Goal: Information Seeking & Learning: Learn about a topic

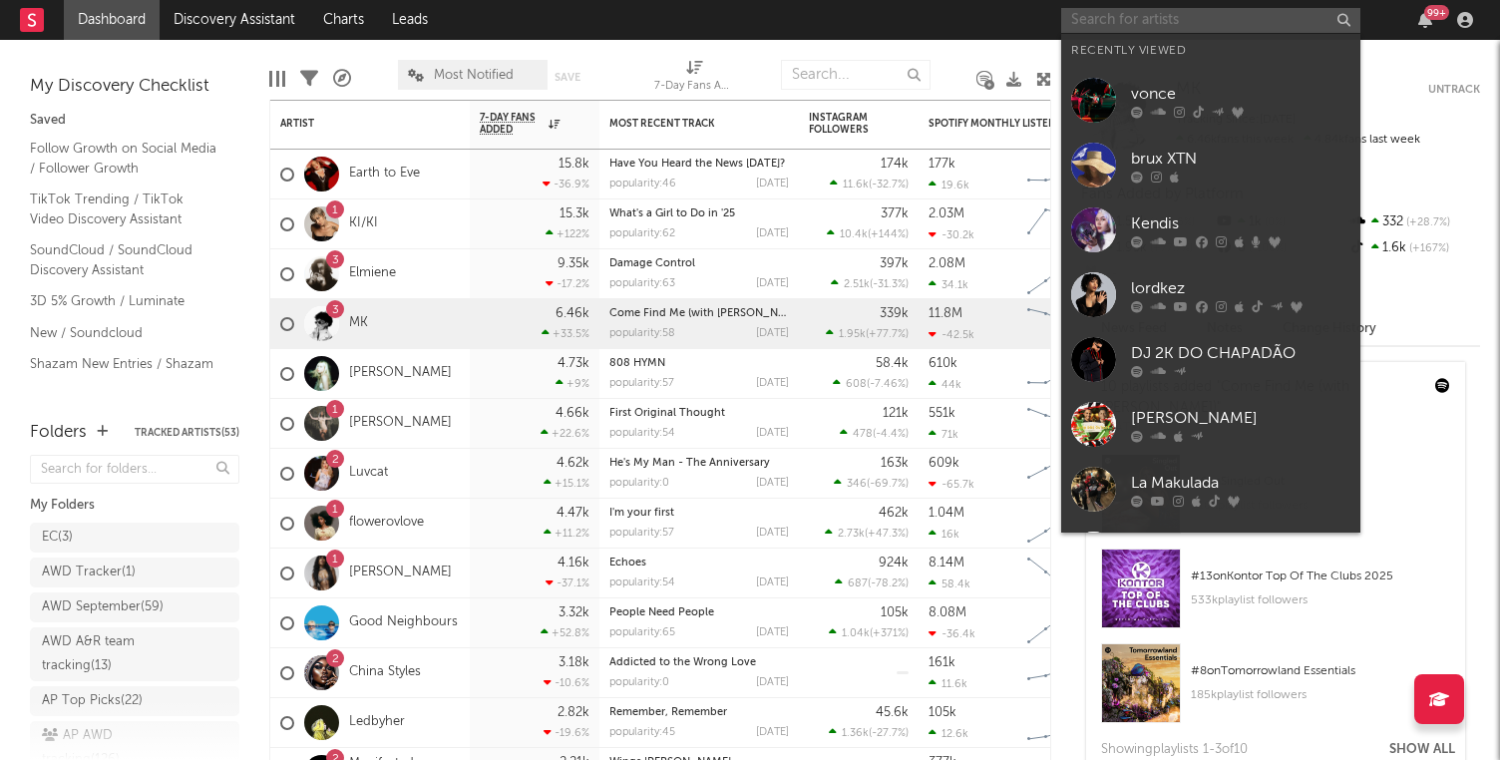
click at [1164, 18] on input "text" at bounding box center [1210, 20] width 299 height 25
paste input "[URL][DOMAIN_NAME]"
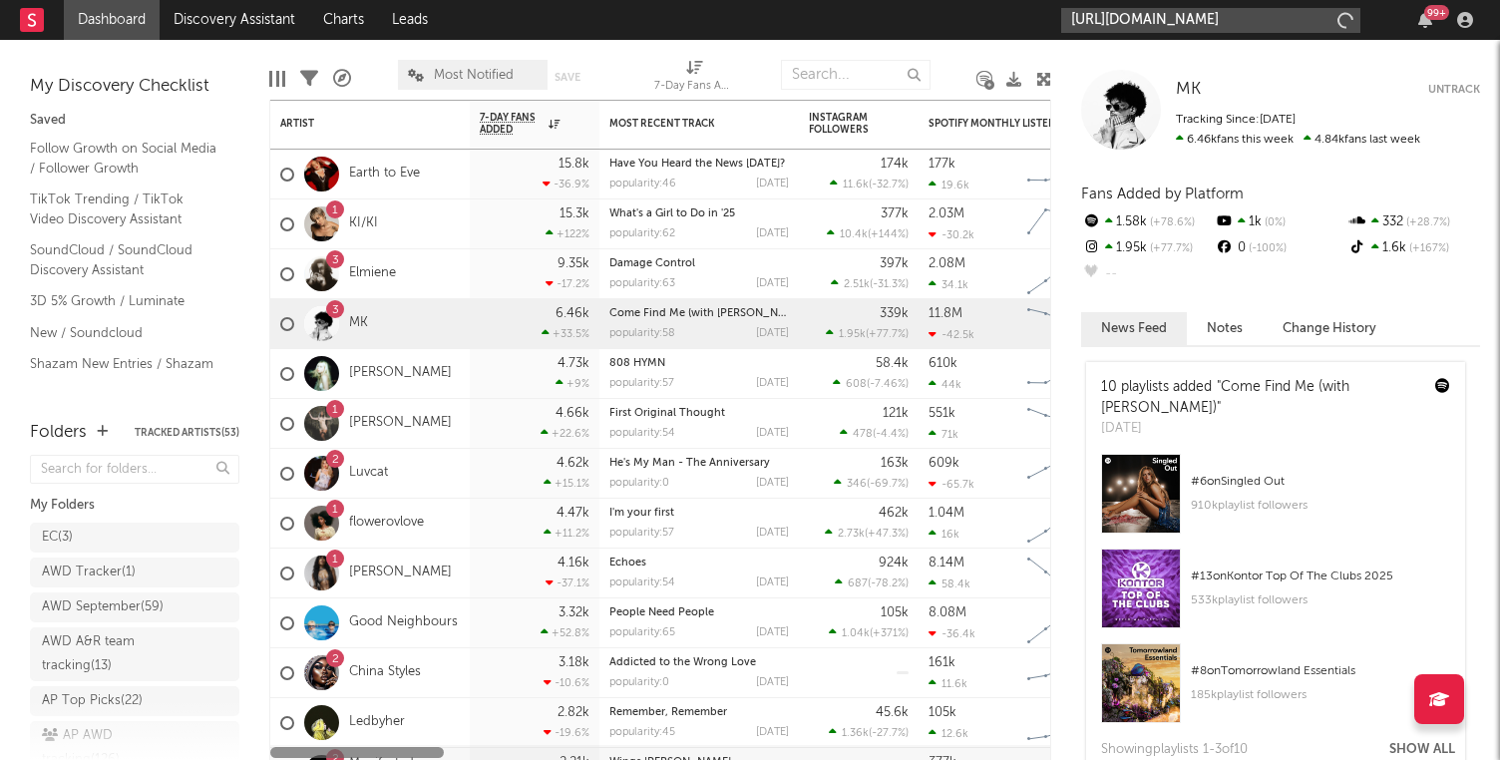
type input "[URL][DOMAIN_NAME]"
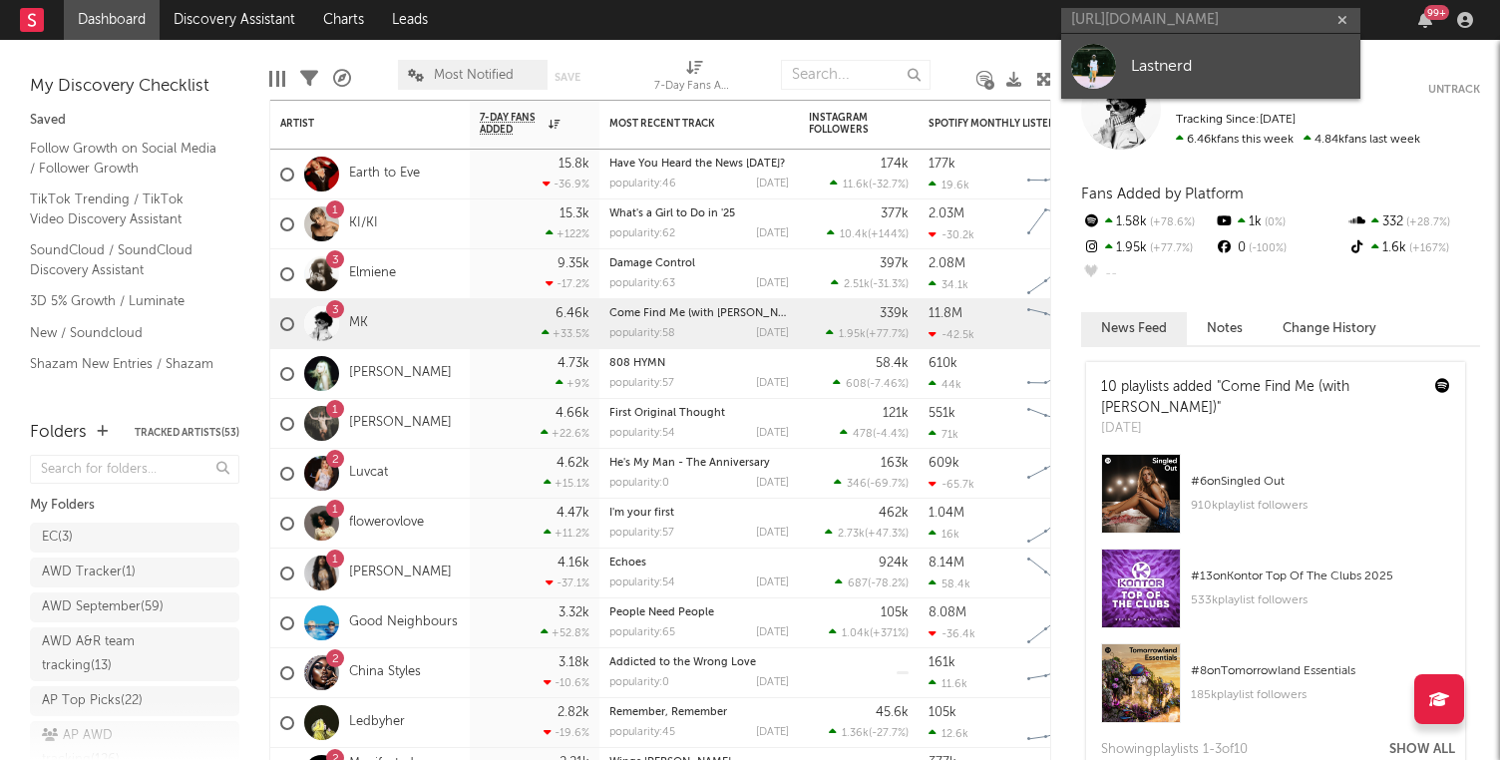
click at [1226, 47] on link "Lastnerd" at bounding box center [1210, 66] width 299 height 65
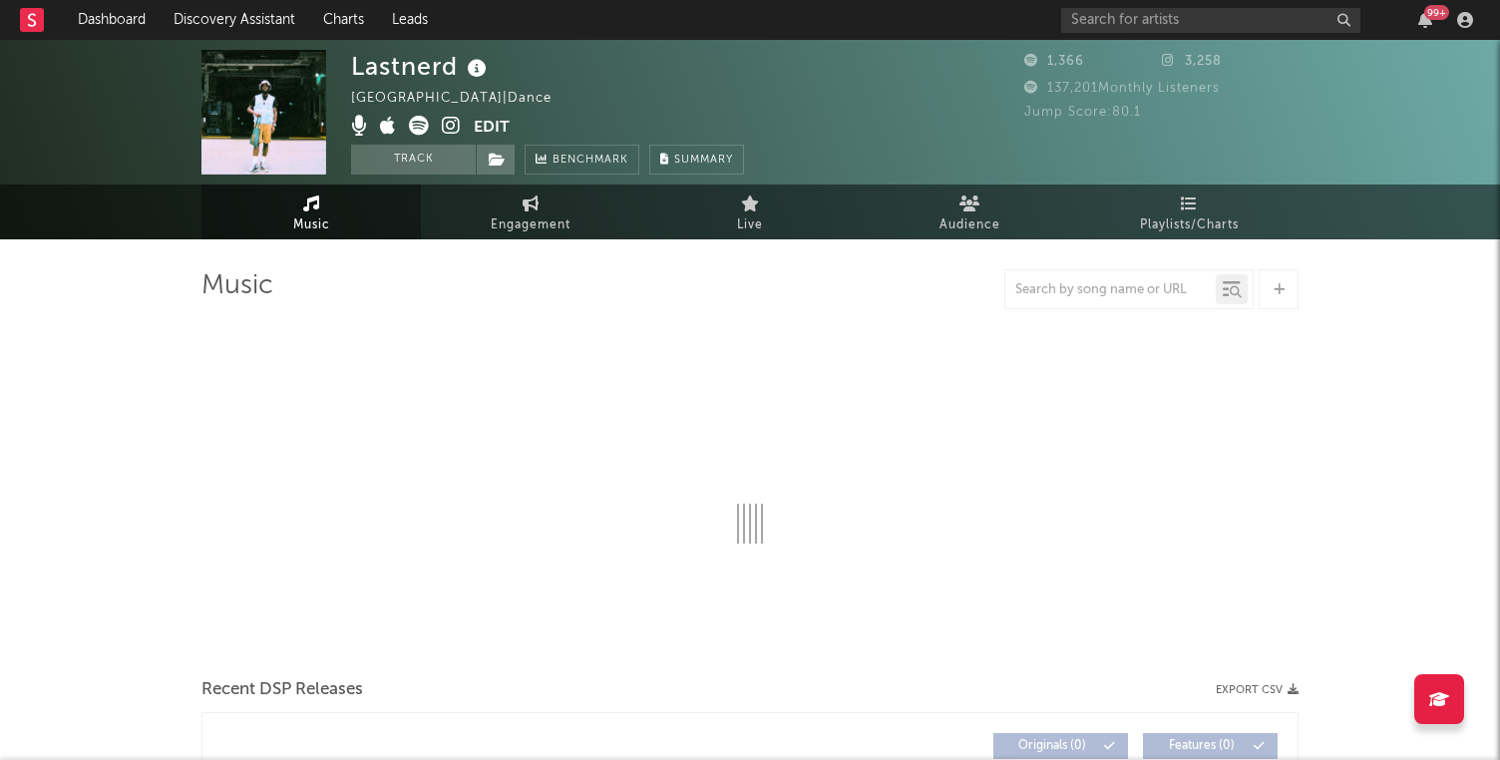
select select "6m"
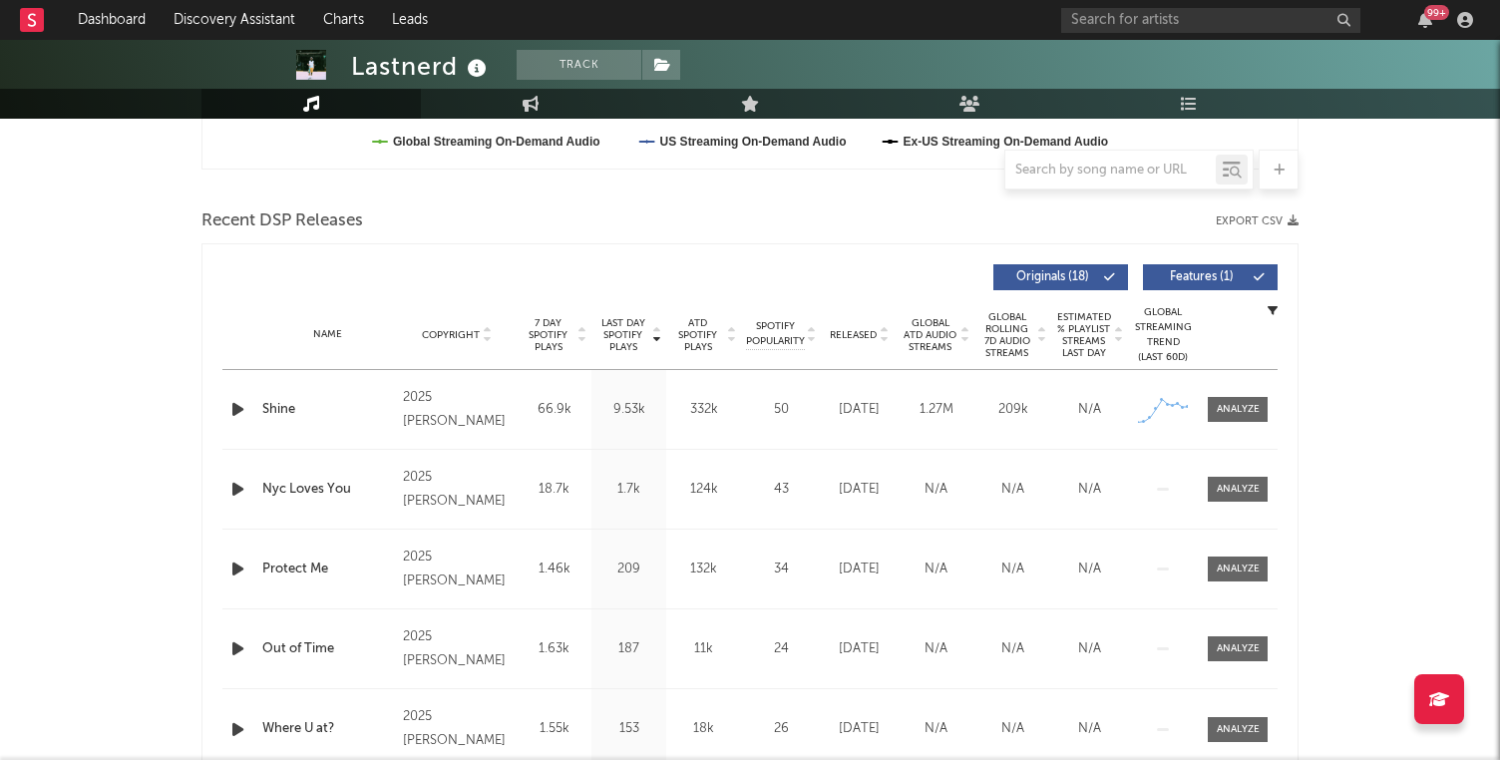
scroll to position [634, 0]
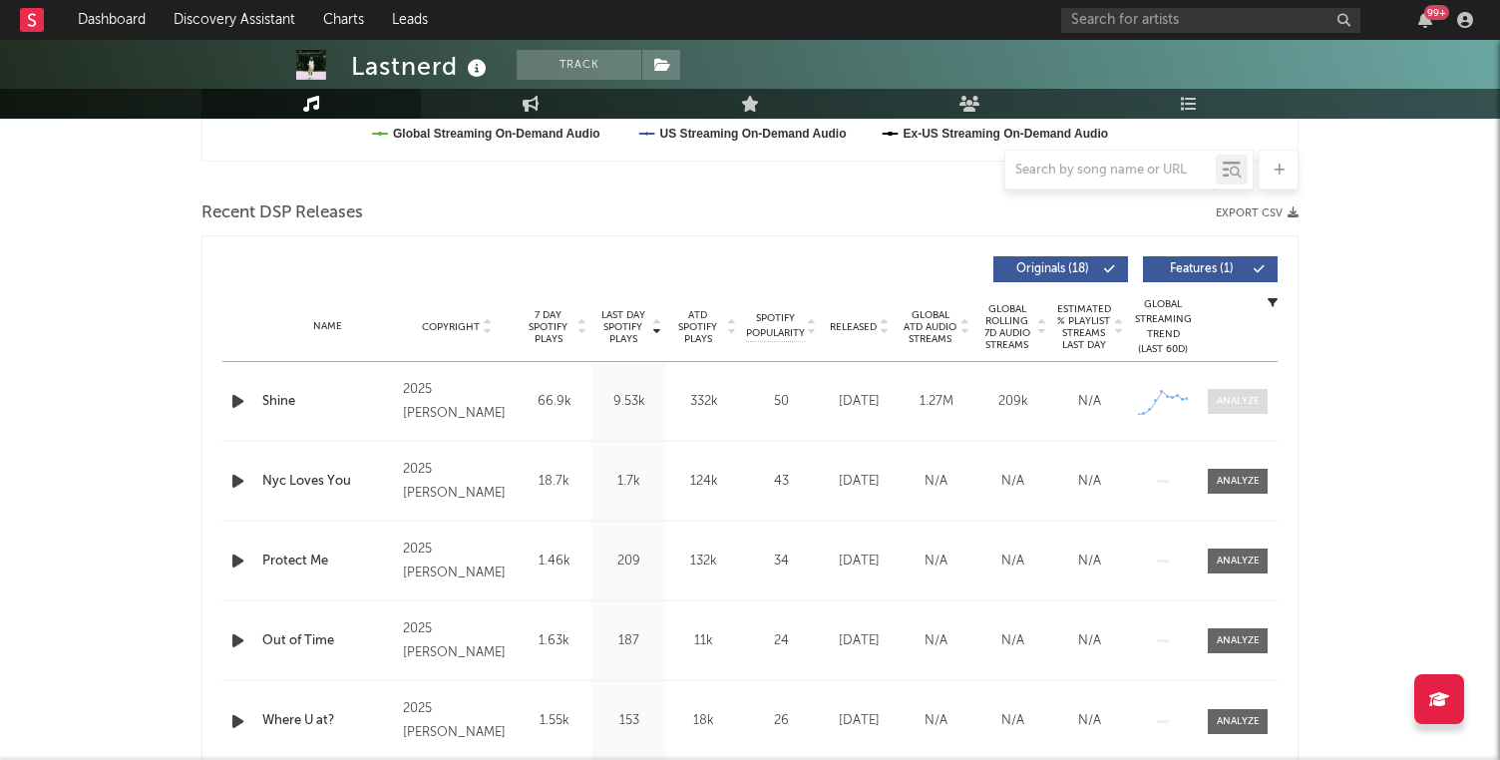
click at [1224, 402] on div at bounding box center [1238, 401] width 43 height 15
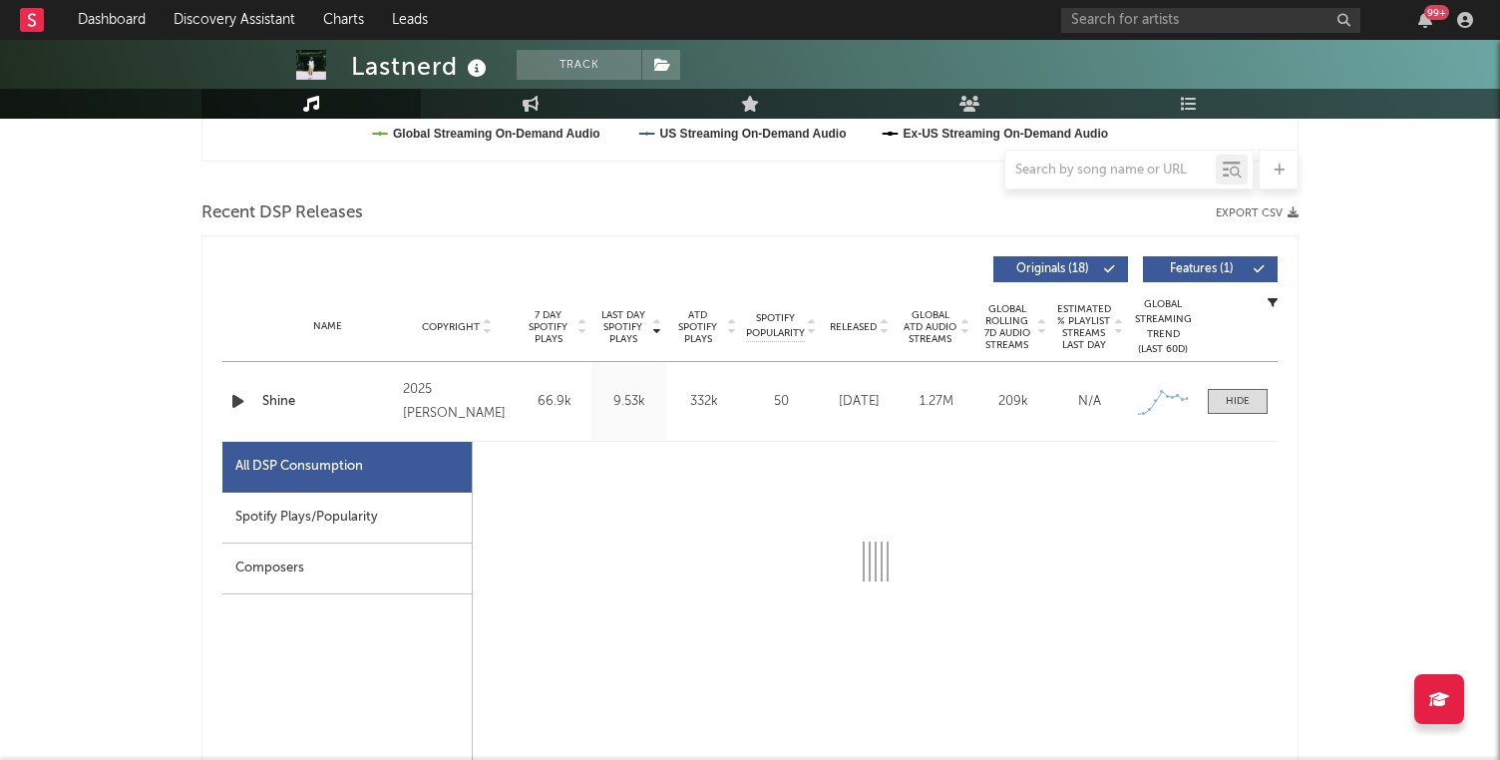
click at [357, 520] on div "Spotify Plays/Popularity" at bounding box center [346, 518] width 249 height 51
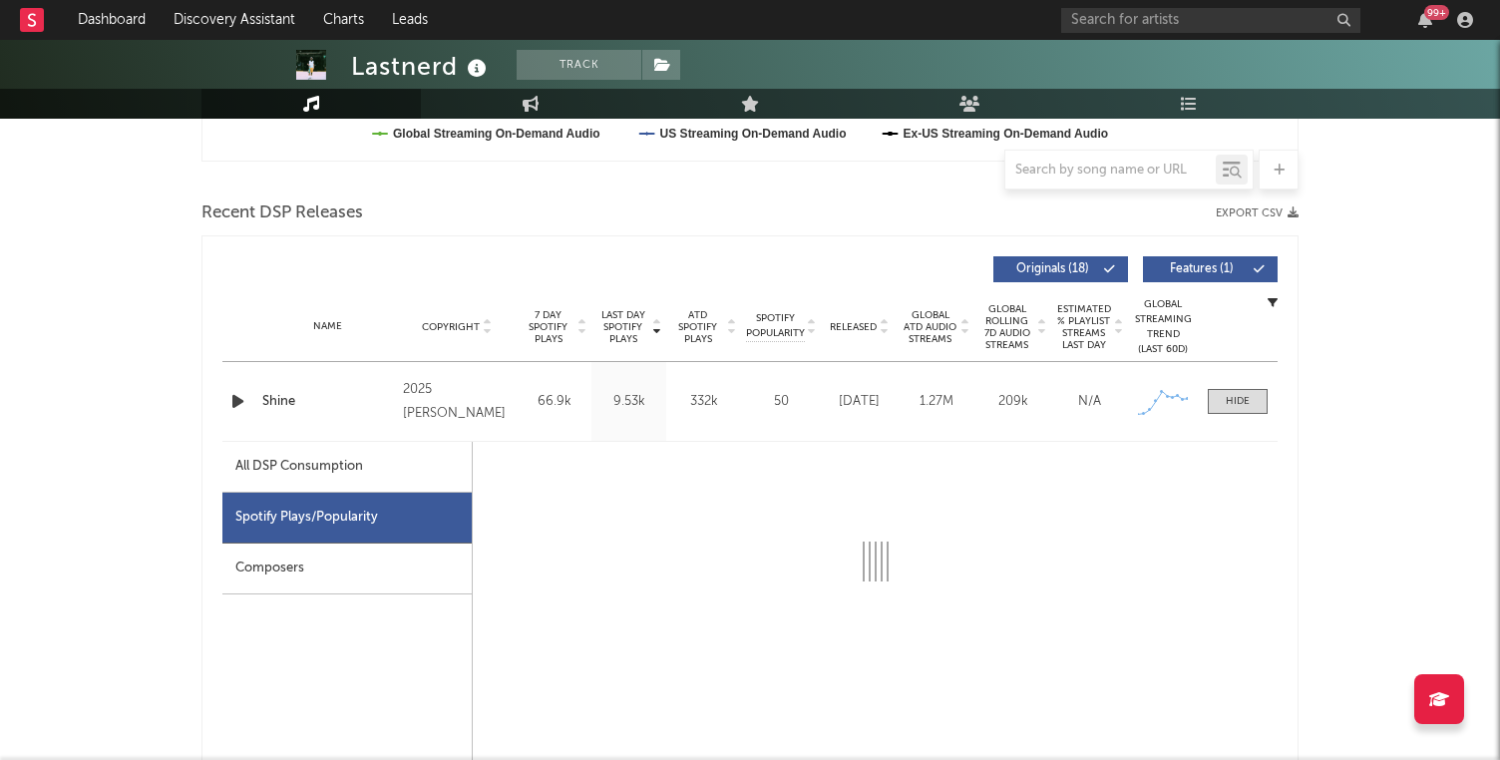
select select "1w"
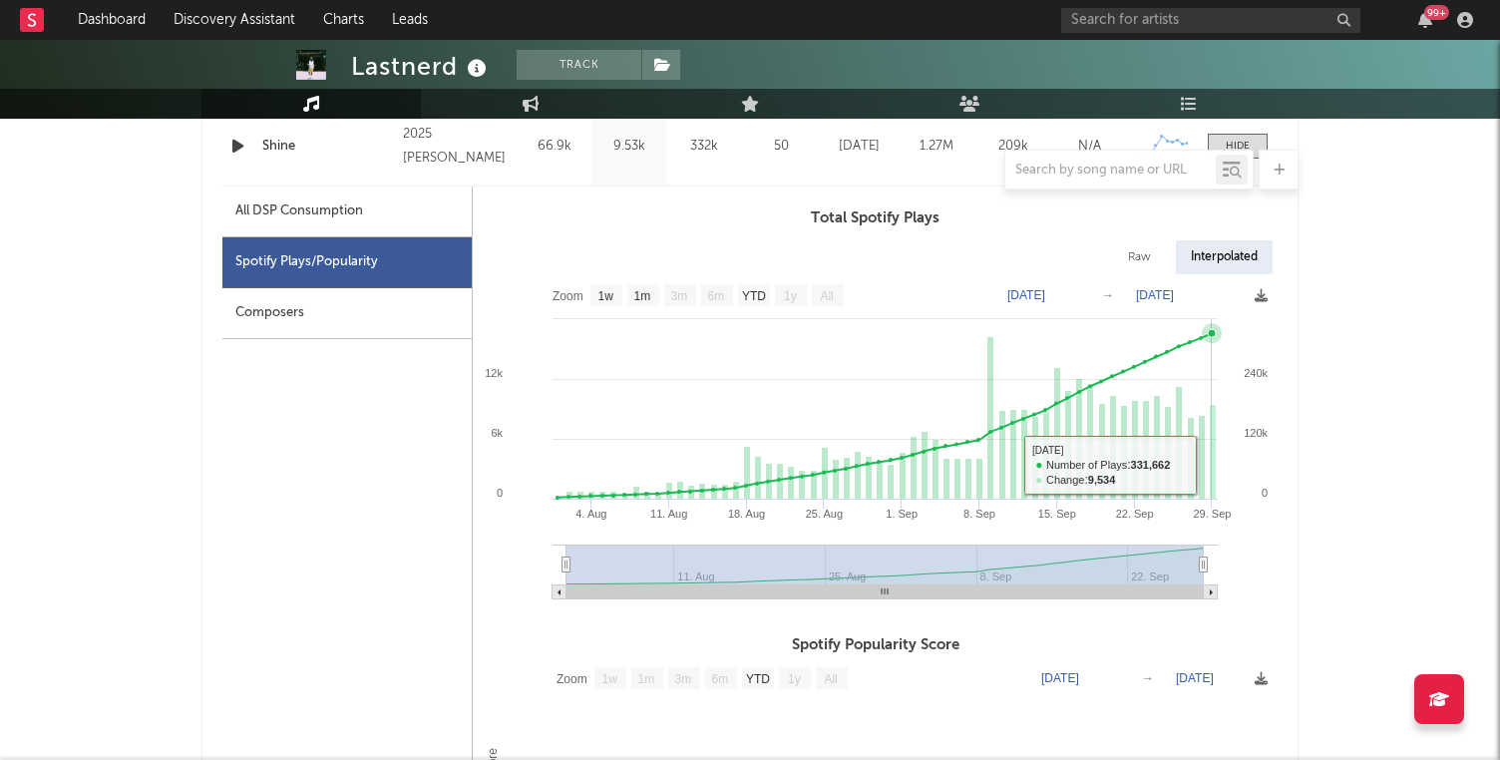
scroll to position [881, 0]
